Goal: Information Seeking & Learning: Check status

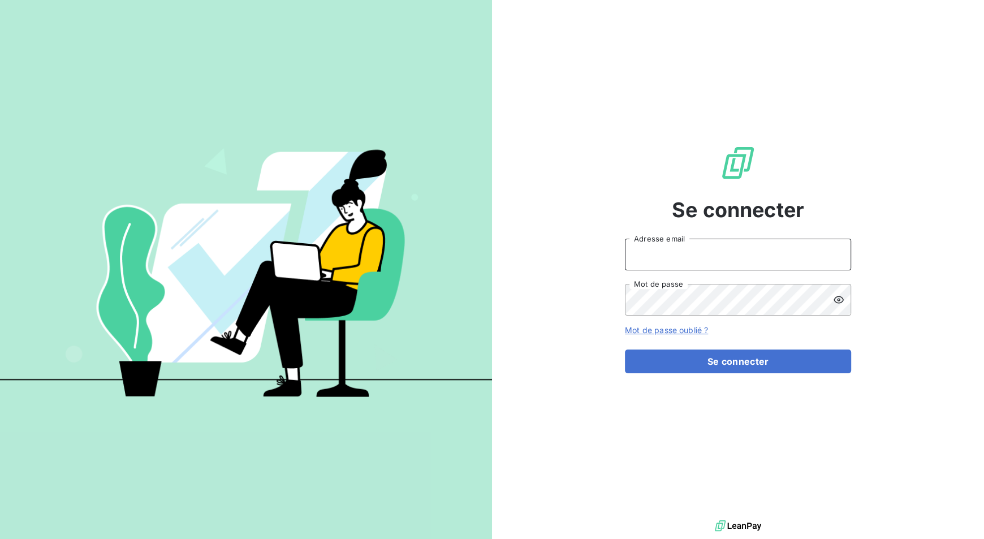
click at [795, 243] on input "Adresse email" at bounding box center [738, 255] width 226 height 32
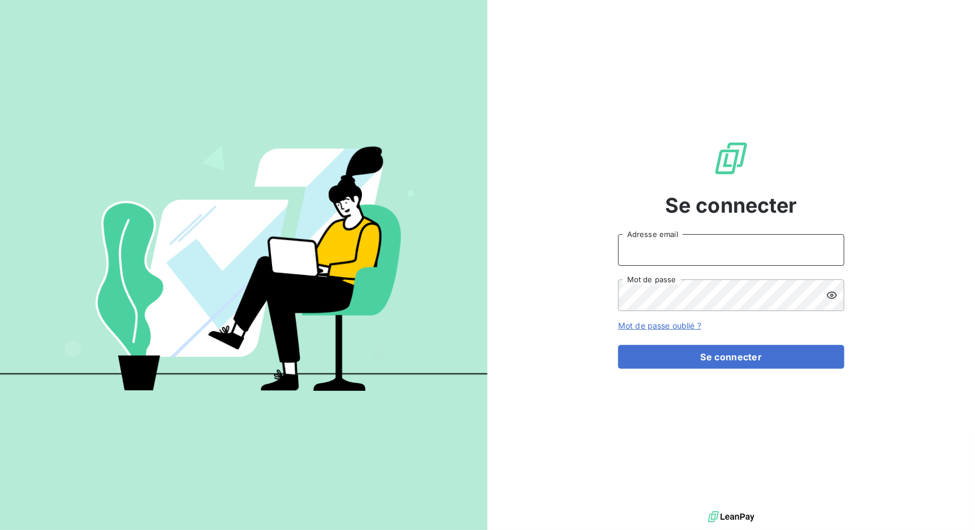
click at [0, 530] on com-1password-button at bounding box center [0, 530] width 0 height 0
click at [660, 246] on input "Adresse email" at bounding box center [731, 250] width 226 height 32
click at [679, 239] on input "Adresse email" at bounding box center [731, 250] width 226 height 32
click at [0, 530] on com-1password-button at bounding box center [0, 530] width 0 height 0
type input "[PERSON_NAME][EMAIL_ADDRESS][DOMAIN_NAME]"
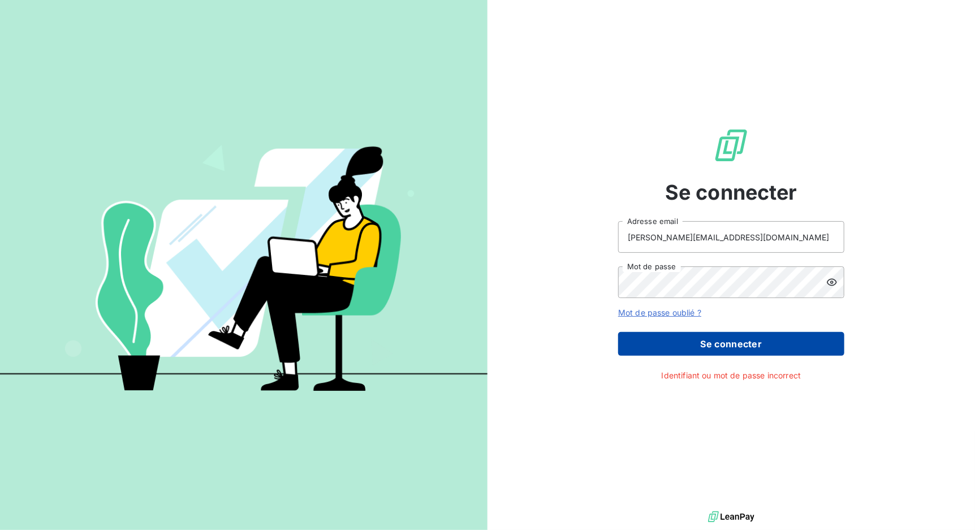
click at [745, 349] on button "Se connecter" at bounding box center [731, 344] width 226 height 24
click at [744, 236] on input "[PERSON_NAME][EMAIL_ADDRESS][DOMAIN_NAME]" at bounding box center [731, 237] width 226 height 32
click at [0, 530] on com-1password-button at bounding box center [0, 530] width 0 height 0
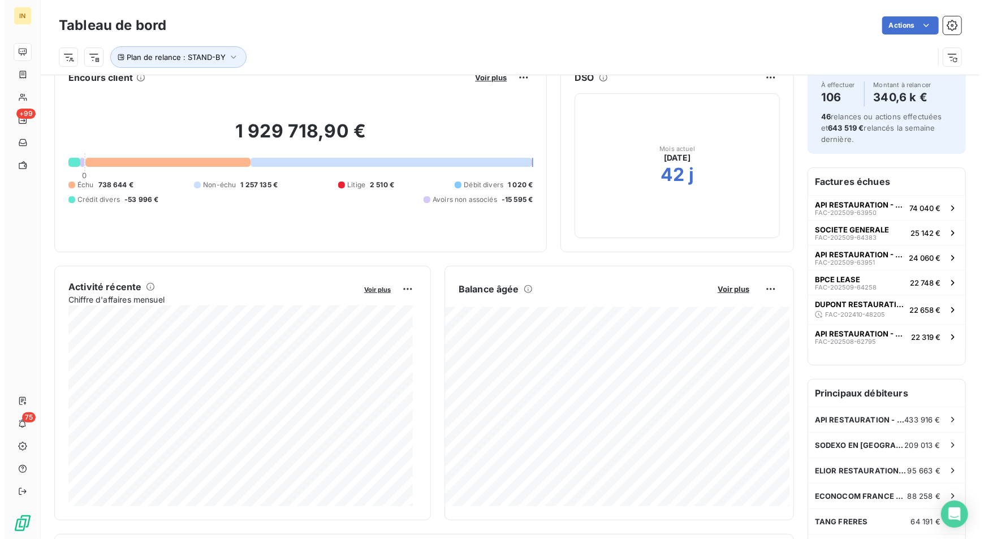
scroll to position [29, 0]
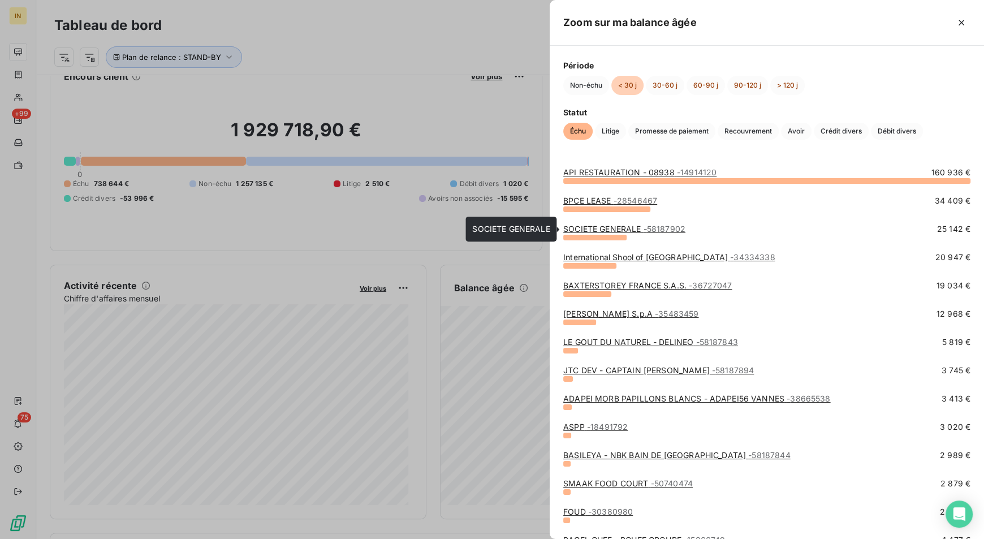
click at [605, 226] on link "SOCIETE GENERALE - 58187902" at bounding box center [624, 229] width 122 height 10
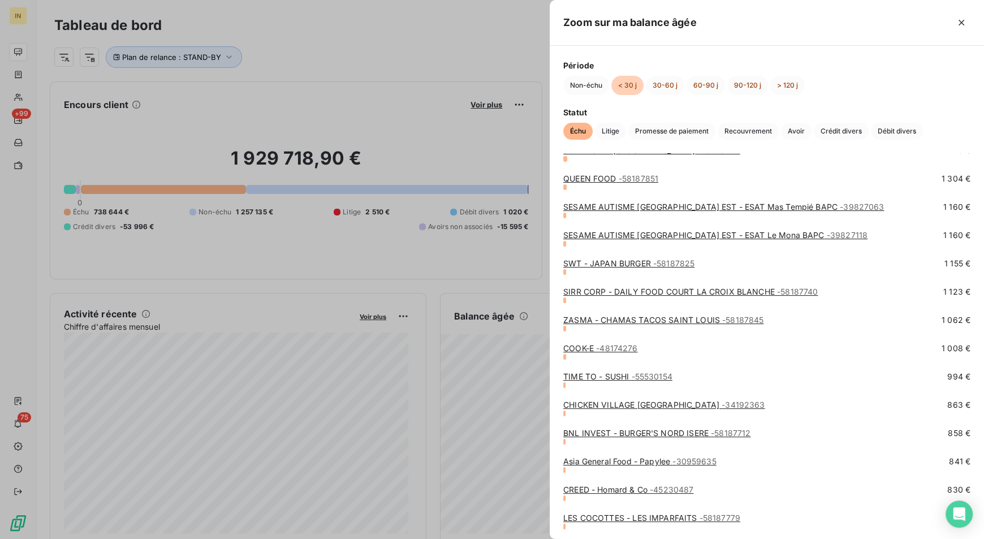
scroll to position [419, 0]
click at [657, 81] on button "30-60 j" at bounding box center [665, 85] width 38 height 19
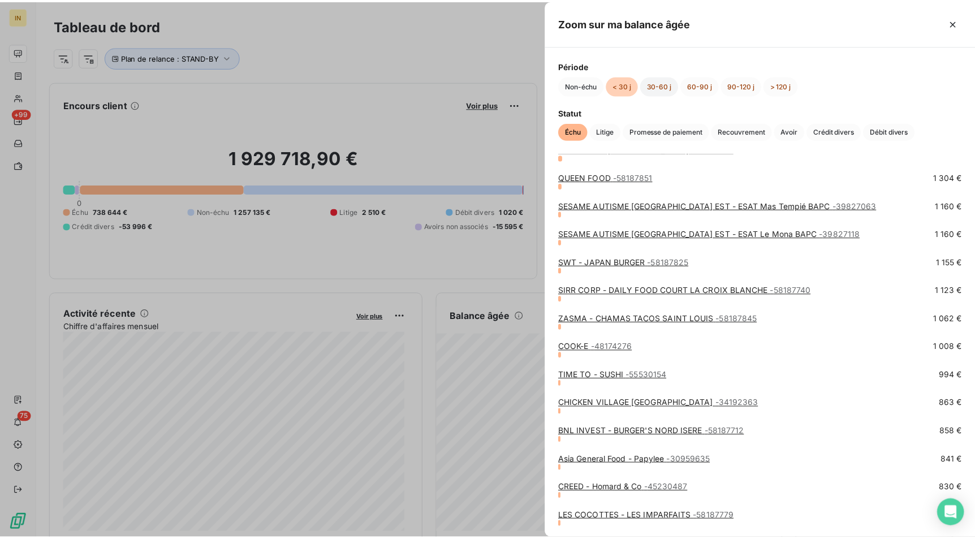
scroll to position [0, 0]
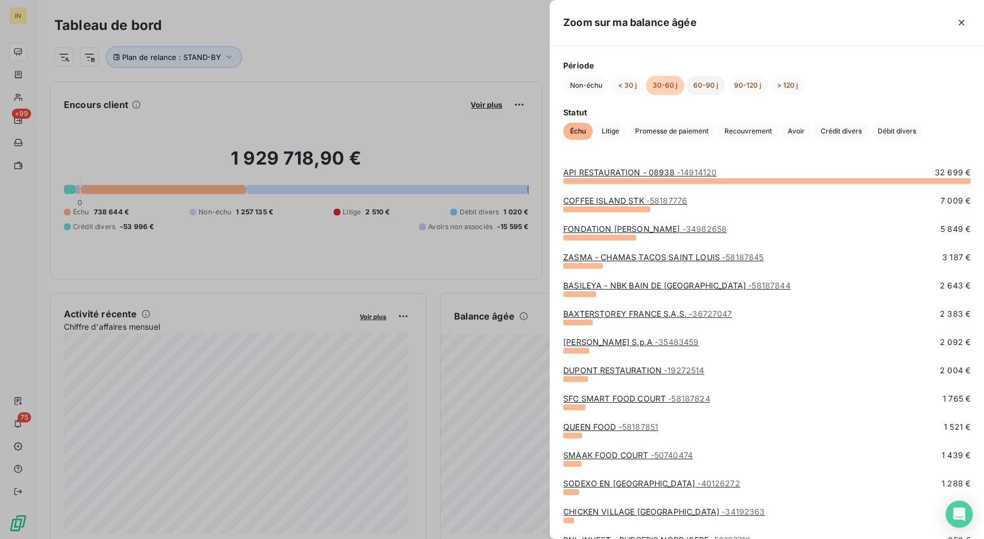
click at [700, 79] on button "60-90 j" at bounding box center [706, 85] width 38 height 19
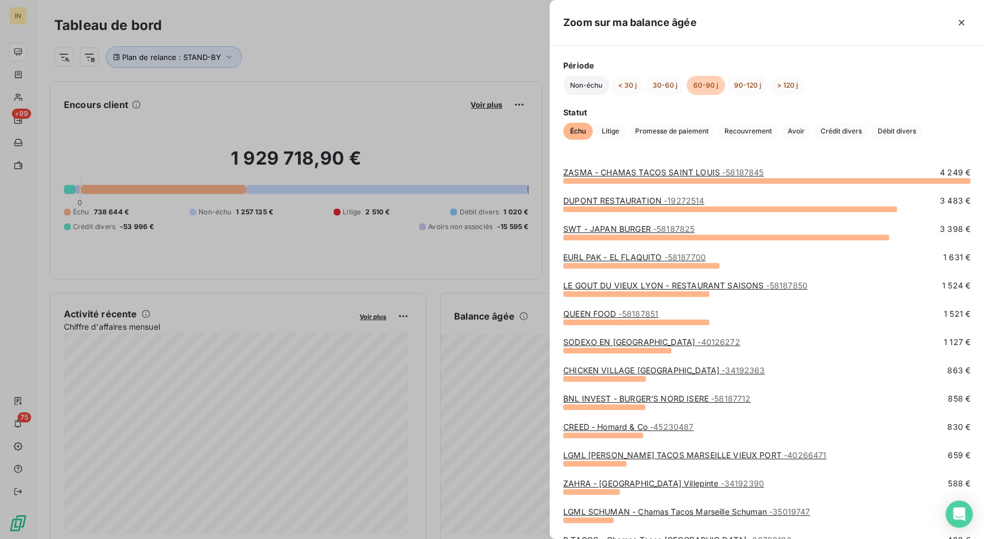
click at [596, 91] on button "Non-échu" at bounding box center [586, 85] width 46 height 19
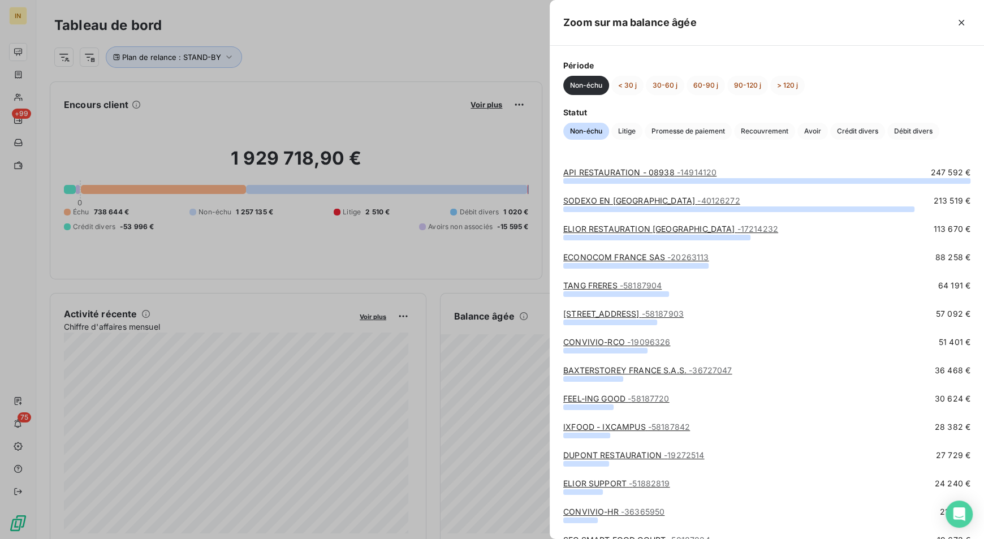
click at [424, 291] on div at bounding box center [492, 269] width 984 height 539
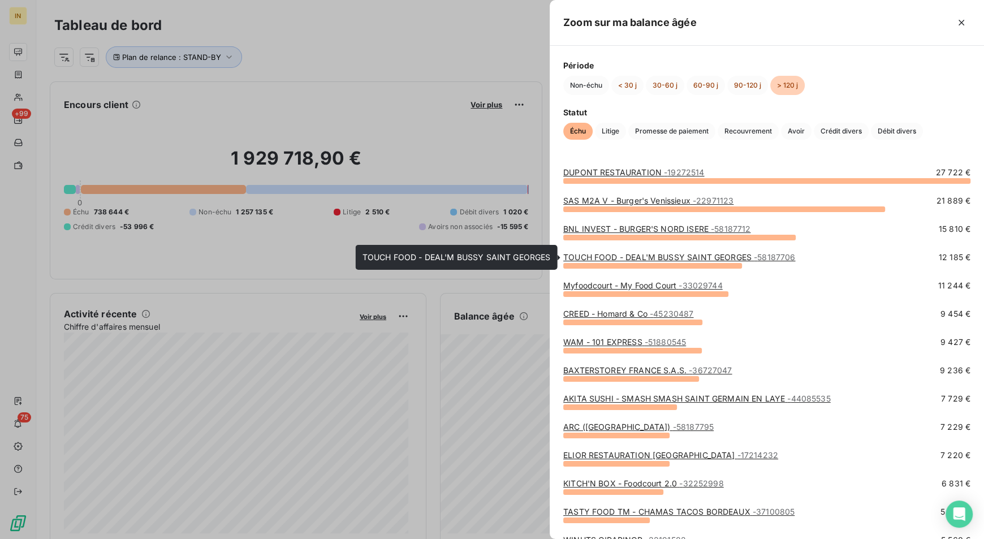
click at [623, 257] on link "TOUCH FOOD - DEAL'M BUSSY SAINT GEORGES - 58187706" at bounding box center [679, 257] width 232 height 10
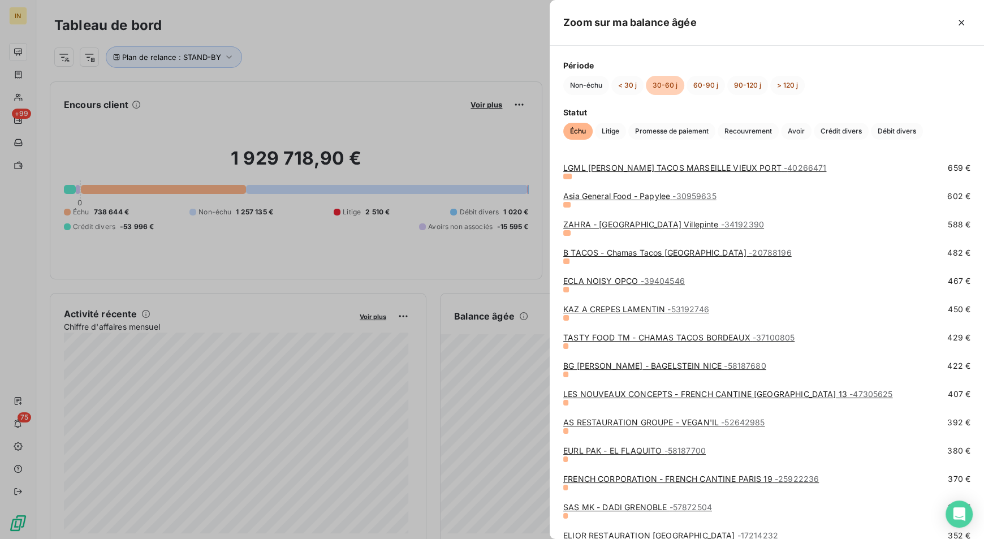
scroll to position [439, 0]
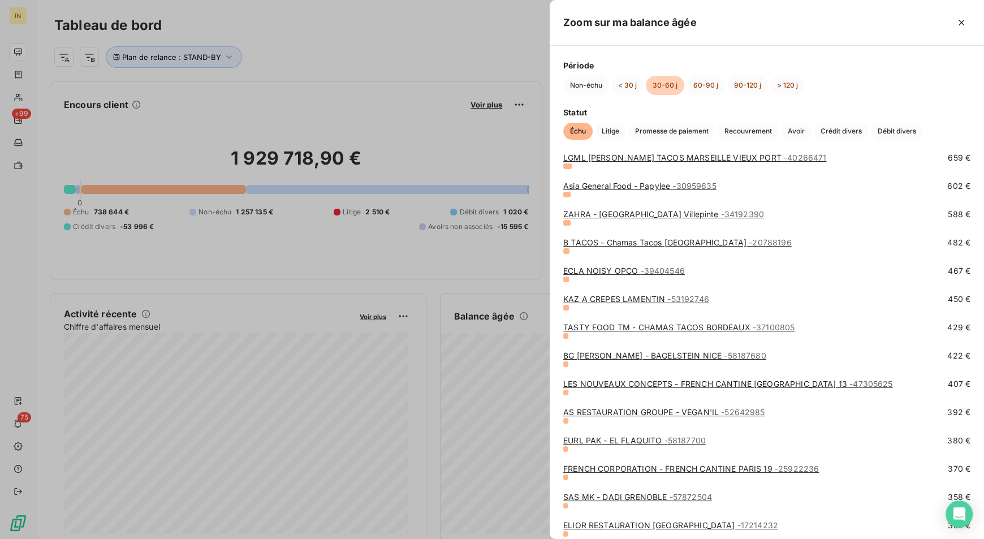
click at [426, 352] on div at bounding box center [492, 269] width 984 height 539
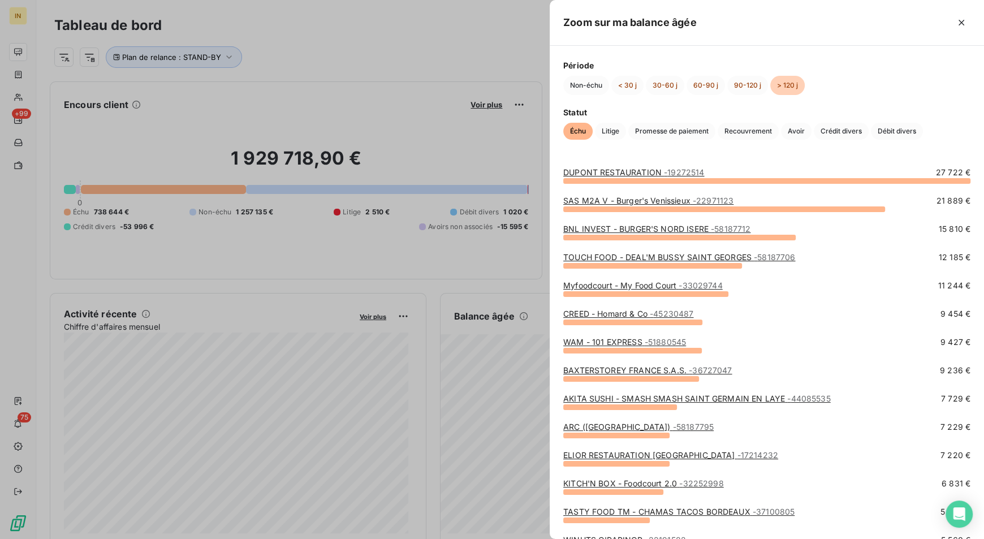
click at [428, 411] on div at bounding box center [492, 269] width 984 height 539
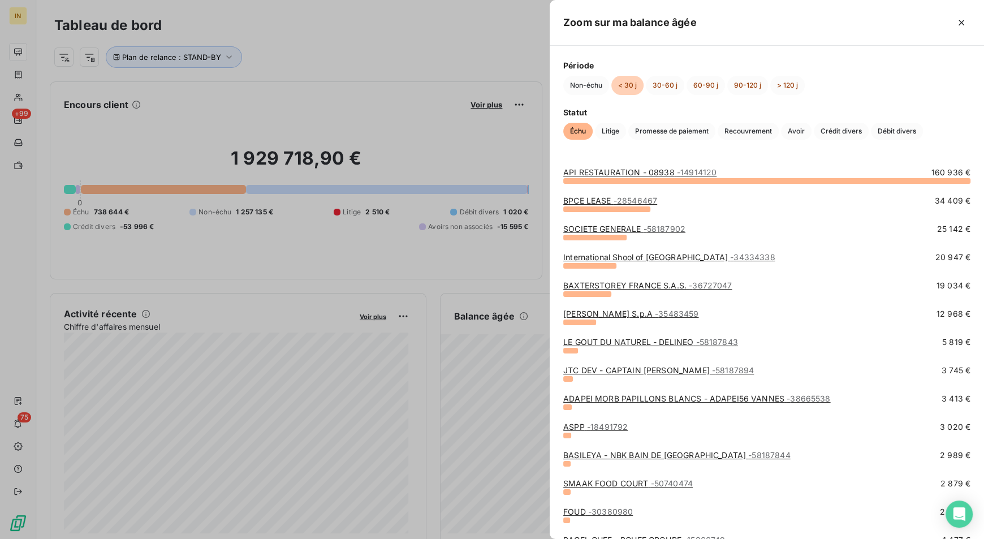
click at [595, 396] on link "ADAPEI MORB PAPILLONS BLANCS - ADAPEI56 VANNES - 38665538" at bounding box center [696, 399] width 267 height 10
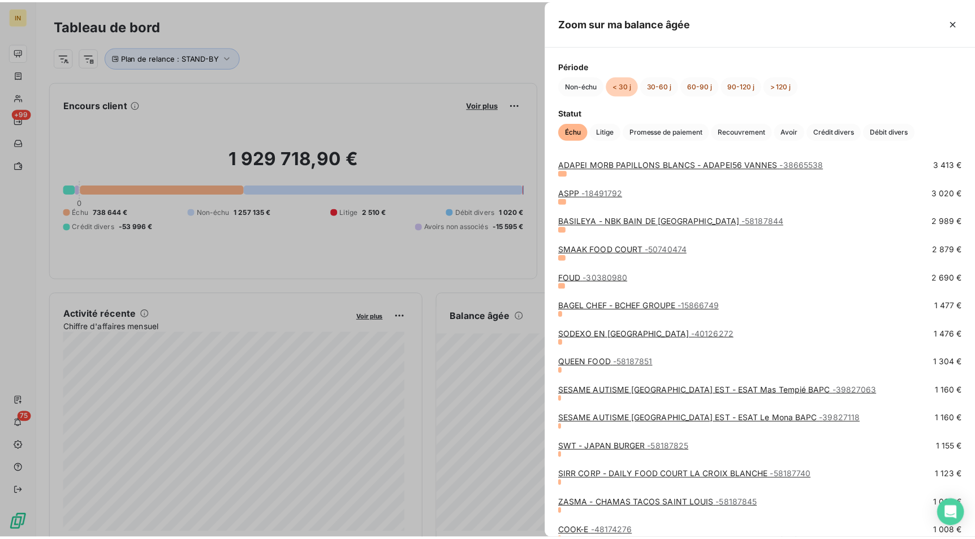
scroll to position [240, 0]
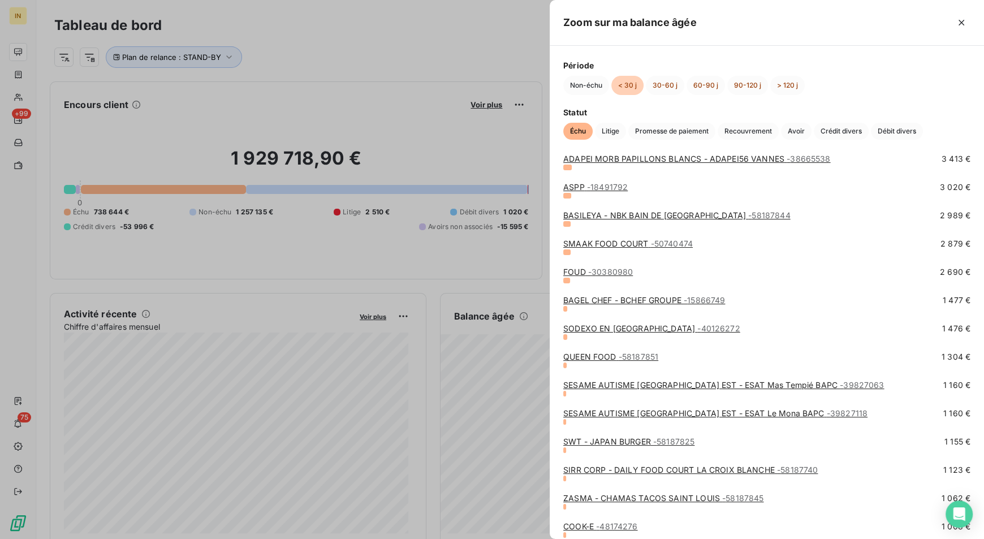
click at [607, 385] on link "SESAME AUTISME [GEOGRAPHIC_DATA] EST - ESAT Mas Tempié BAPC - 39827063" at bounding box center [723, 385] width 321 height 10
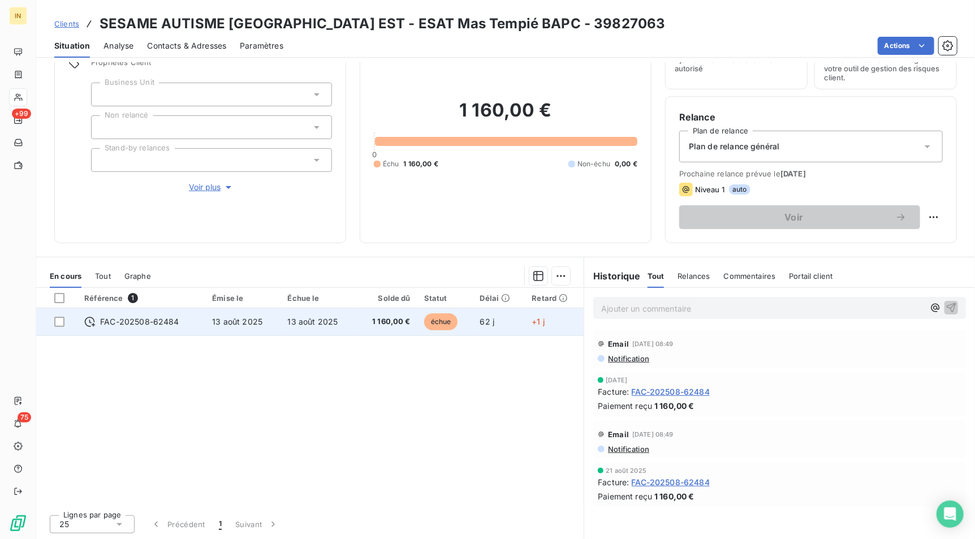
click at [134, 325] on span "FAC-202508-62484" at bounding box center [139, 321] width 79 height 11
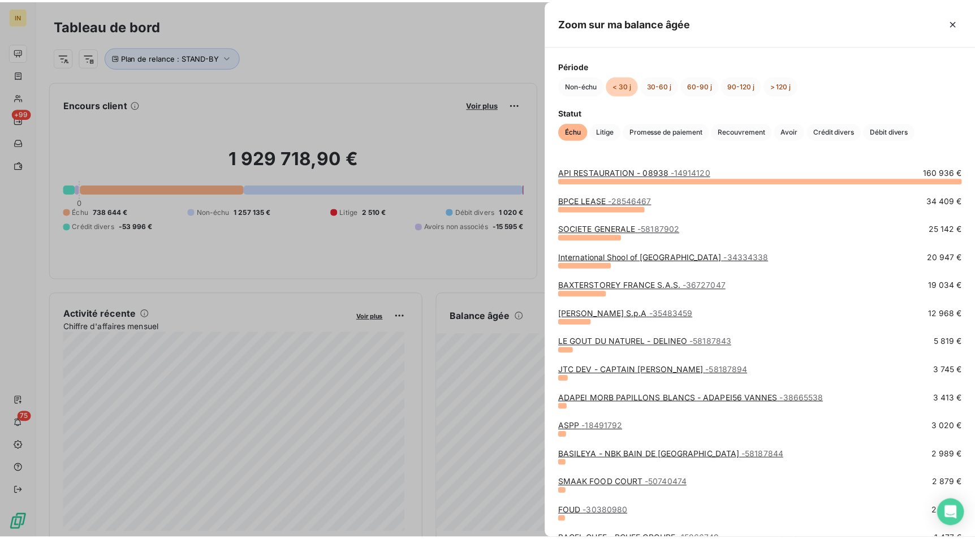
scroll to position [50, 0]
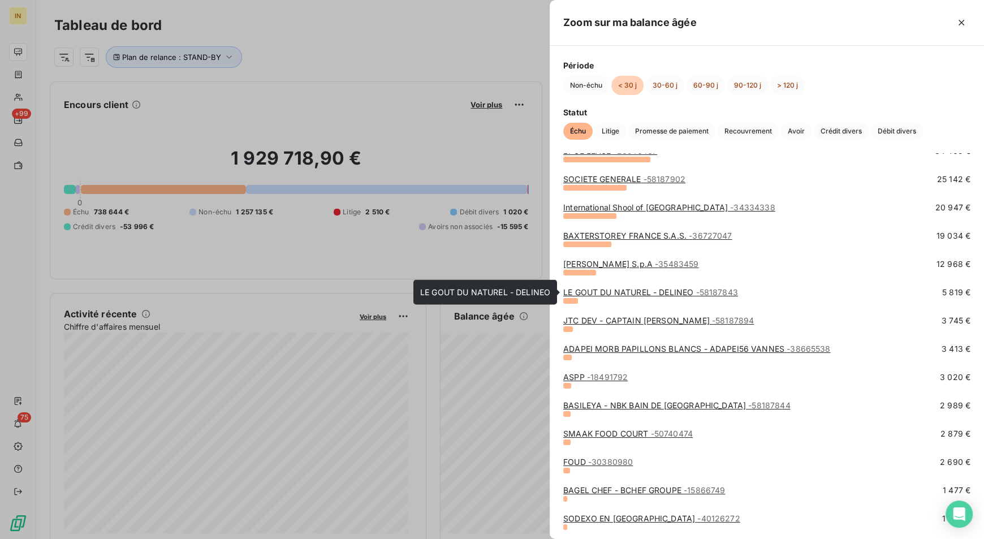
click at [612, 292] on link "LE GOUT DU NATUREL - DELINEO - 58187843" at bounding box center [650, 292] width 175 height 10
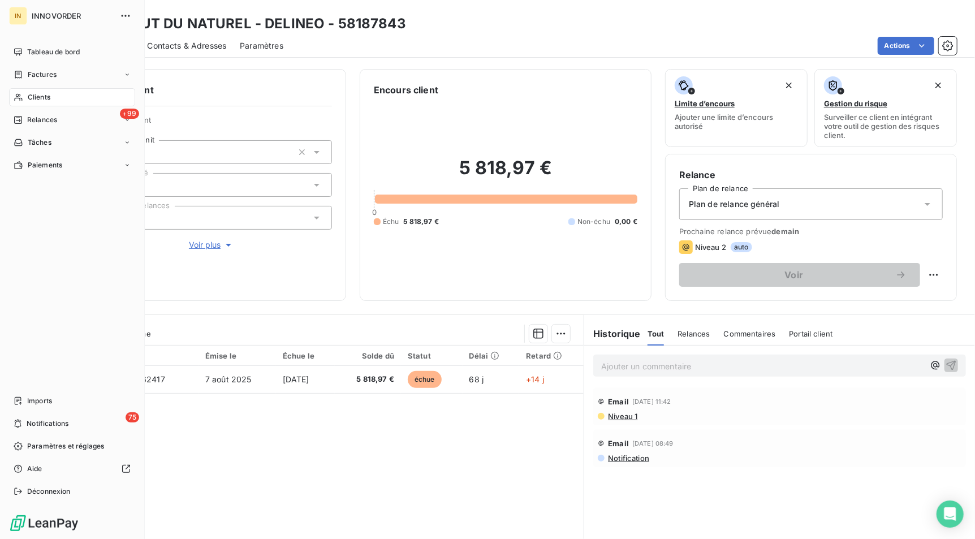
click at [16, 94] on icon at bounding box center [18, 97] width 8 height 7
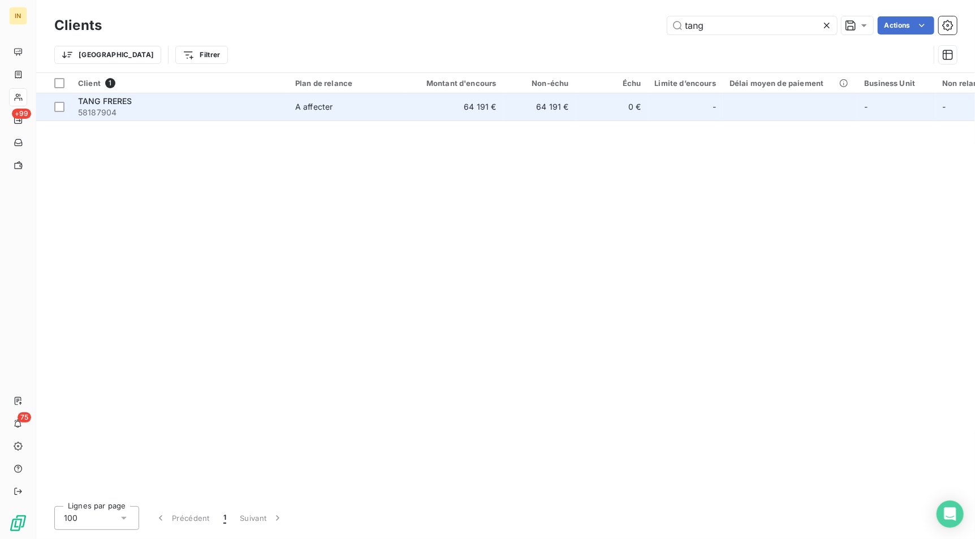
type input "tang"
click at [319, 94] on td "A affecter" at bounding box center [347, 106] width 118 height 27
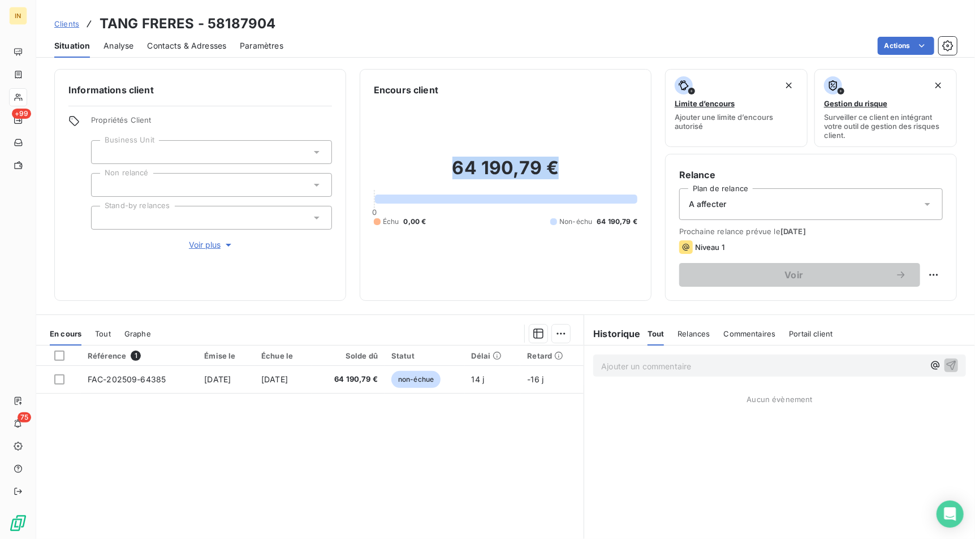
drag, startPoint x: 572, startPoint y: 164, endPoint x: 423, endPoint y: 163, distance: 149.3
click at [423, 163] on h2 "64 190,79 €" at bounding box center [506, 174] width 264 height 34
copy h2 "64 190,79 €"
